Goal: Browse casually

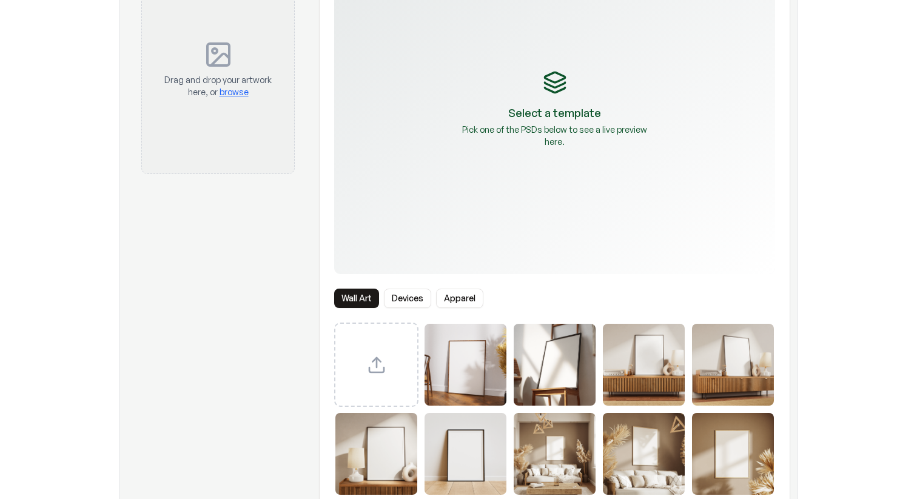
click at [493, 144] on p "Pick one of the PSDs below to see a live preview here." at bounding box center [555, 136] width 194 height 24
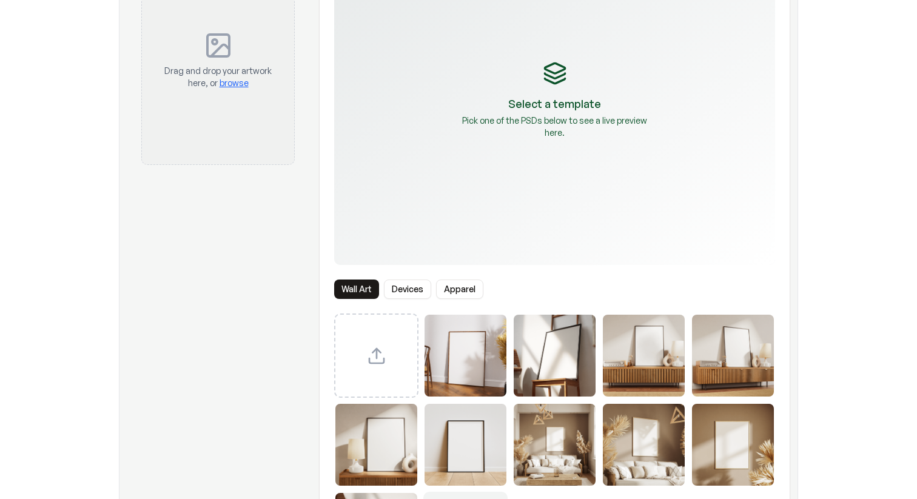
scroll to position [140, 0]
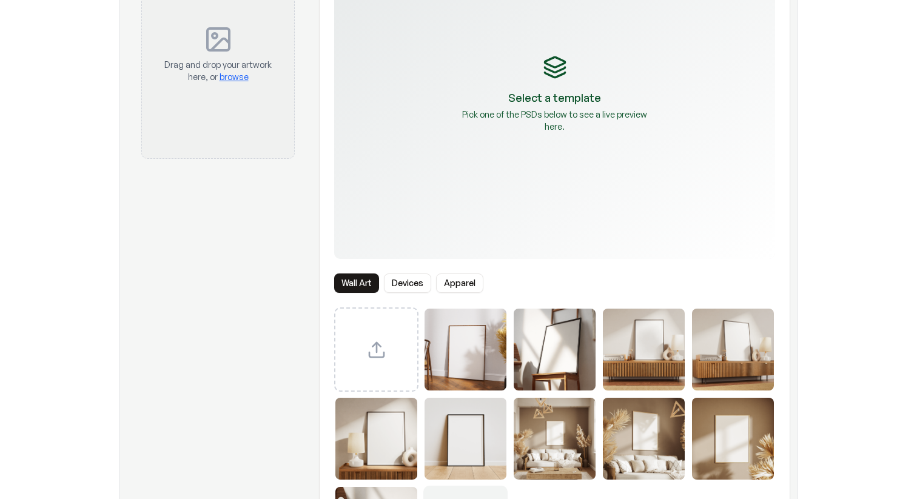
click at [479, 329] on img "Select template Framed Poster" at bounding box center [465, 350] width 82 height 82
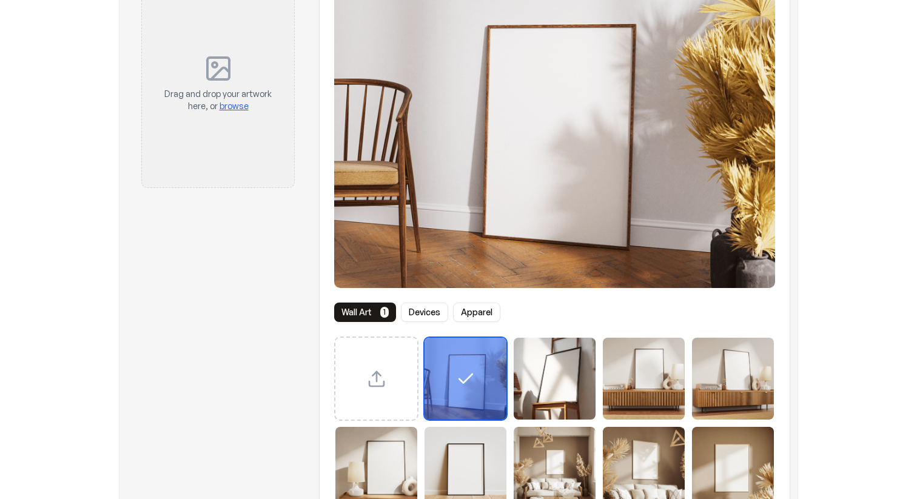
scroll to position [116, 0]
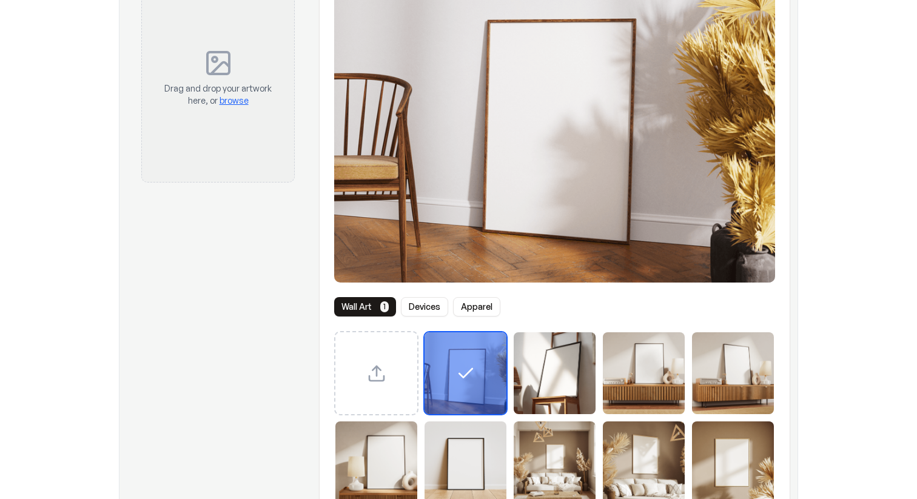
click at [562, 374] on img "Select template Framed Poster 2" at bounding box center [555, 373] width 82 height 82
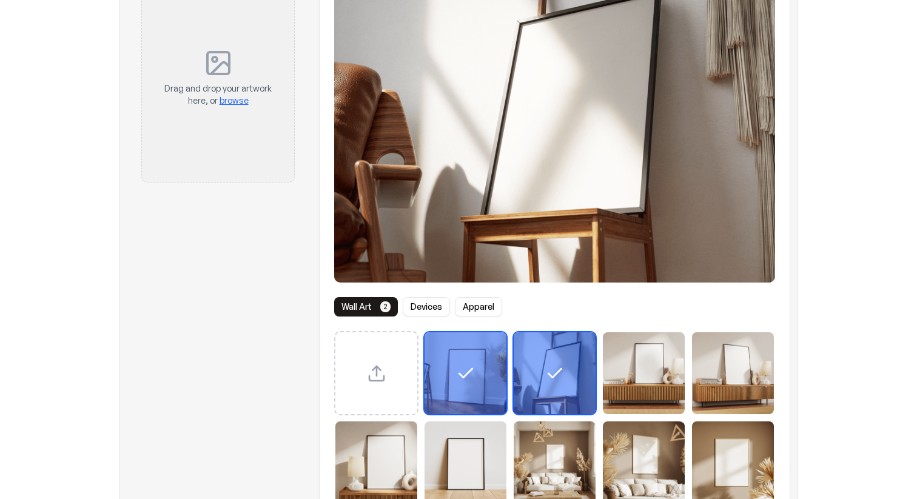
click at [631, 369] on img "Select template Framed Poster 3" at bounding box center [644, 373] width 82 height 82
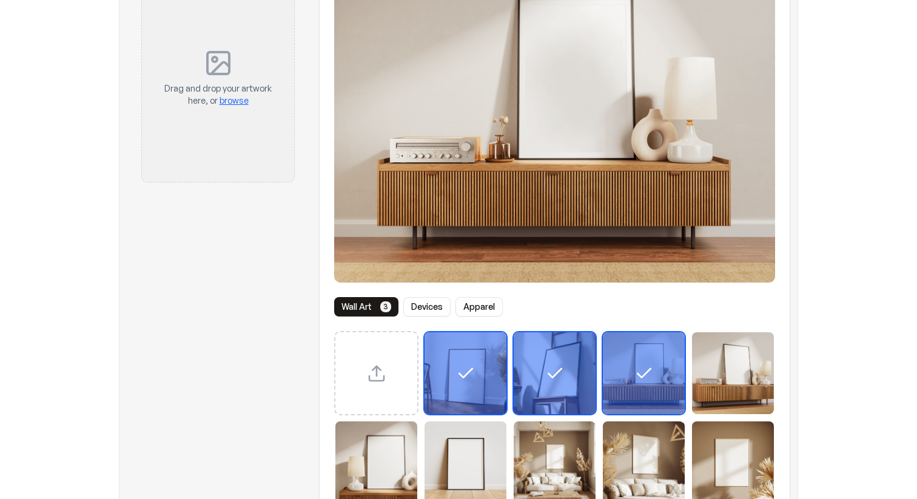
click at [638, 374] on icon "Select template Framed Poster 3" at bounding box center [643, 373] width 13 height 9
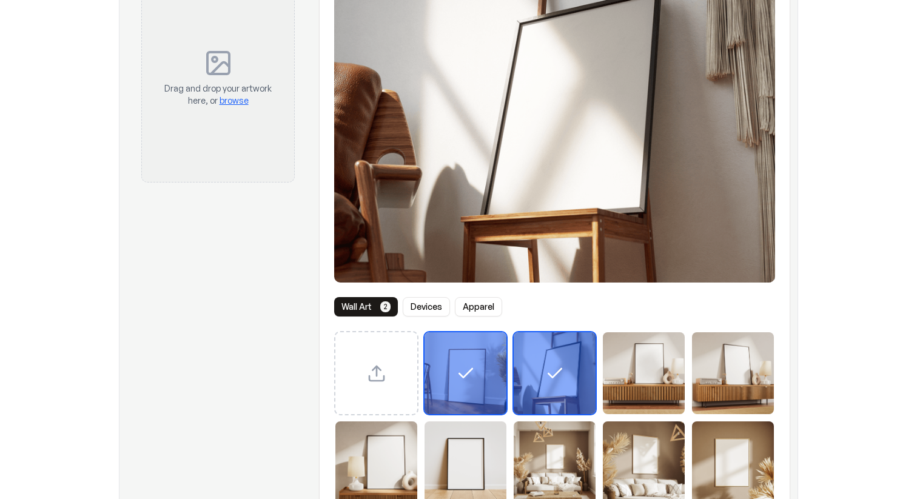
click at [530, 362] on div "Select template Framed Poster 2" at bounding box center [555, 373] width 82 height 82
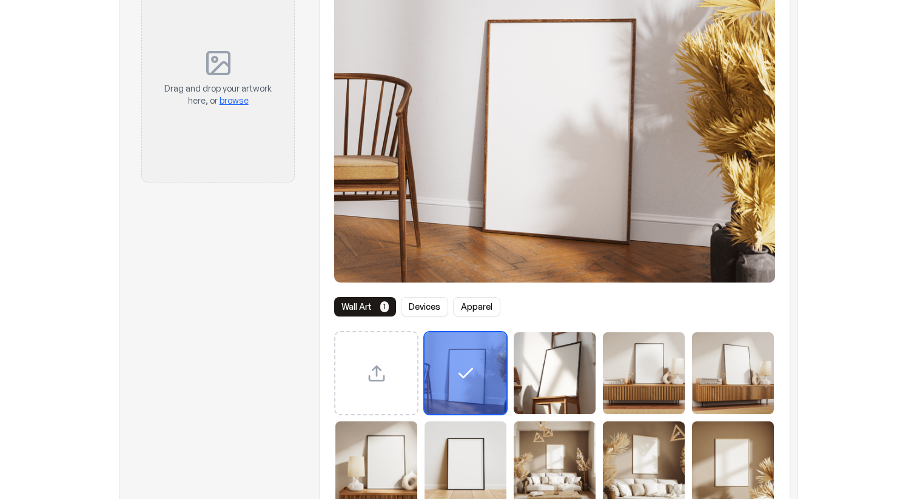
click at [451, 362] on div "Select template Framed Poster" at bounding box center [465, 373] width 82 height 82
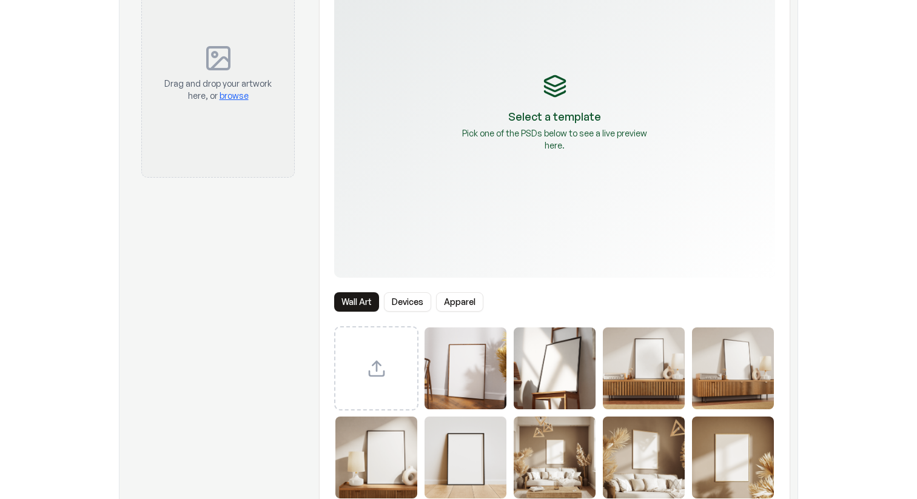
scroll to position [108, 0]
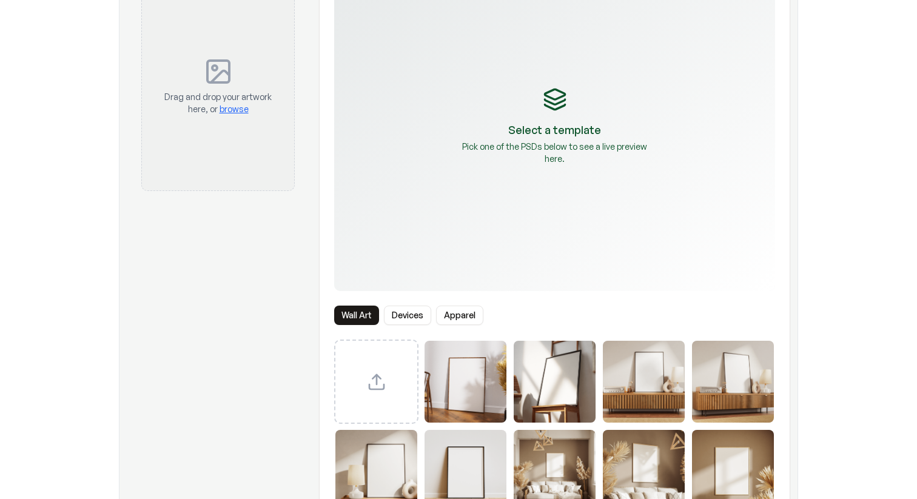
click at [471, 387] on img "Select template Framed Poster" at bounding box center [465, 382] width 82 height 82
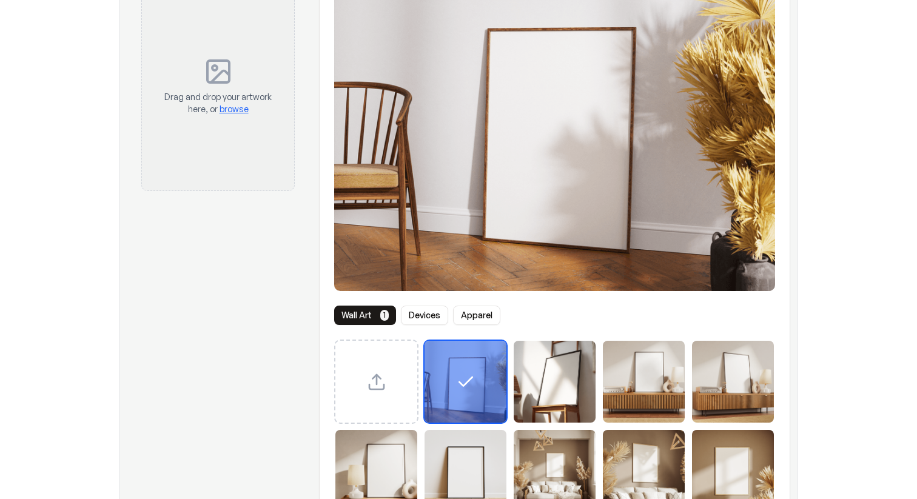
click at [546, 387] on img "Select template Framed Poster 2" at bounding box center [555, 382] width 82 height 82
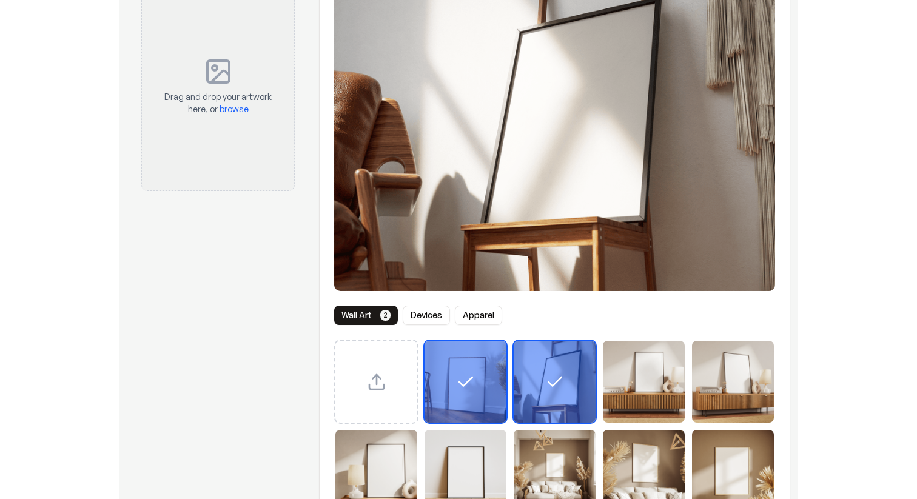
click at [690, 392] on div "Miss anything? Let us know" at bounding box center [554, 471] width 441 height 263
click at [657, 379] on img "Select template Framed Poster 3" at bounding box center [644, 382] width 82 height 82
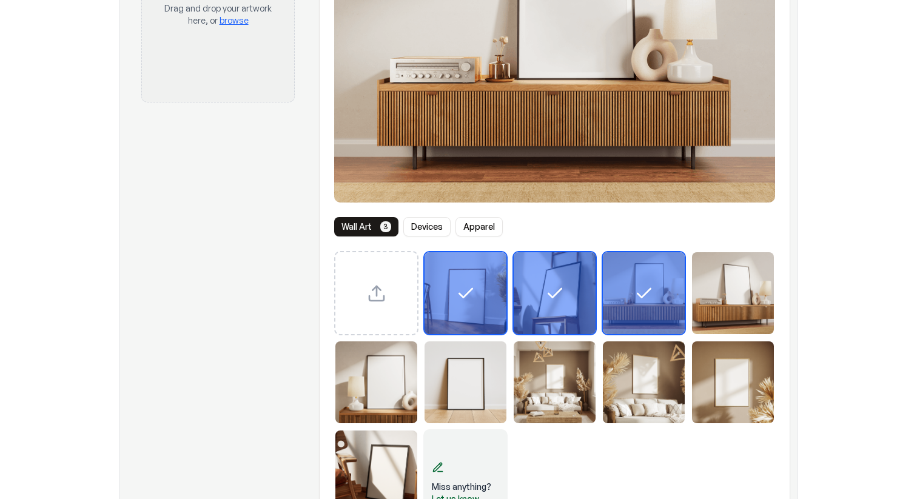
scroll to position [206, 0]
